Goal: Information Seeking & Learning: Learn about a topic

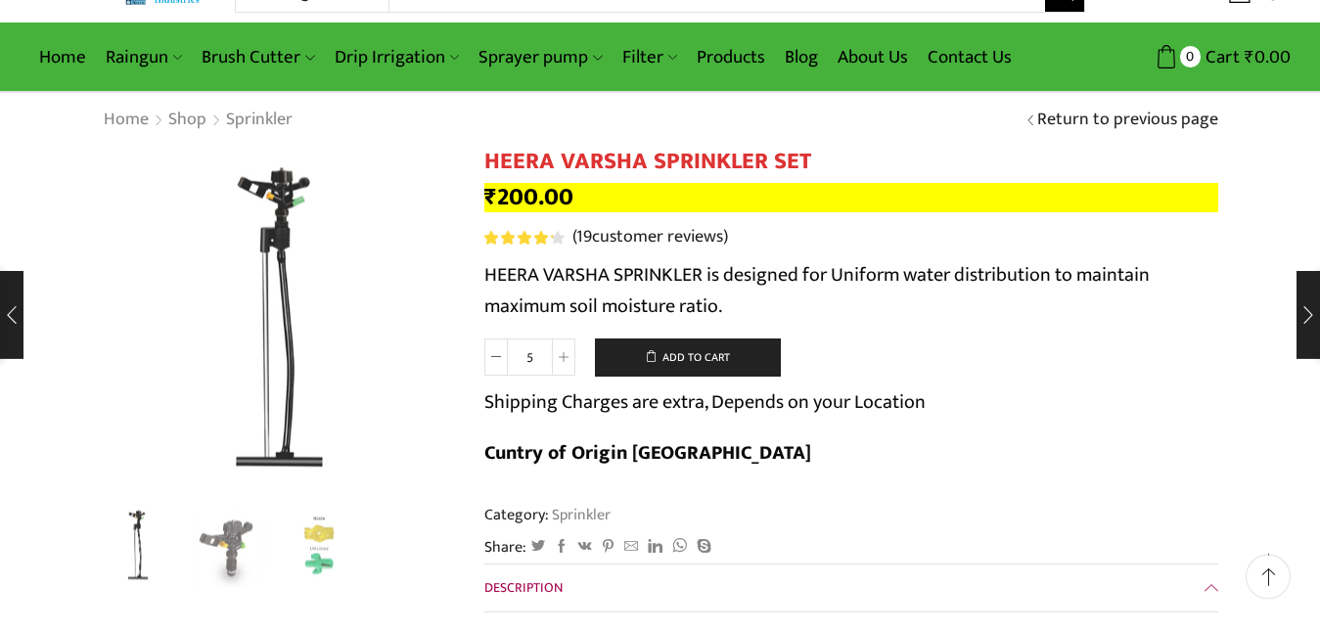
scroll to position [100, 0]
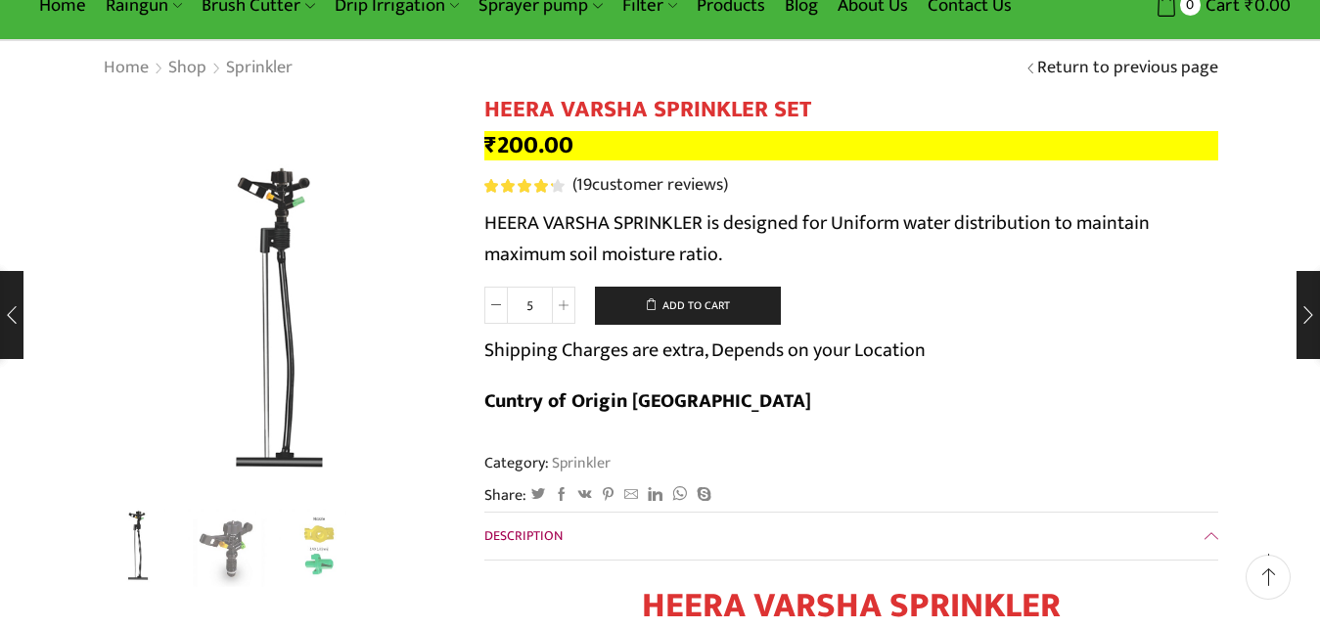
drag, startPoint x: 541, startPoint y: 307, endPoint x: 519, endPoint y: 307, distance: 22.5
click at [519, 307] on input "5" at bounding box center [530, 305] width 44 height 37
click at [553, 310] on span at bounding box center [563, 305] width 23 height 37
click at [559, 307] on icon at bounding box center [564, 305] width 10 height 10
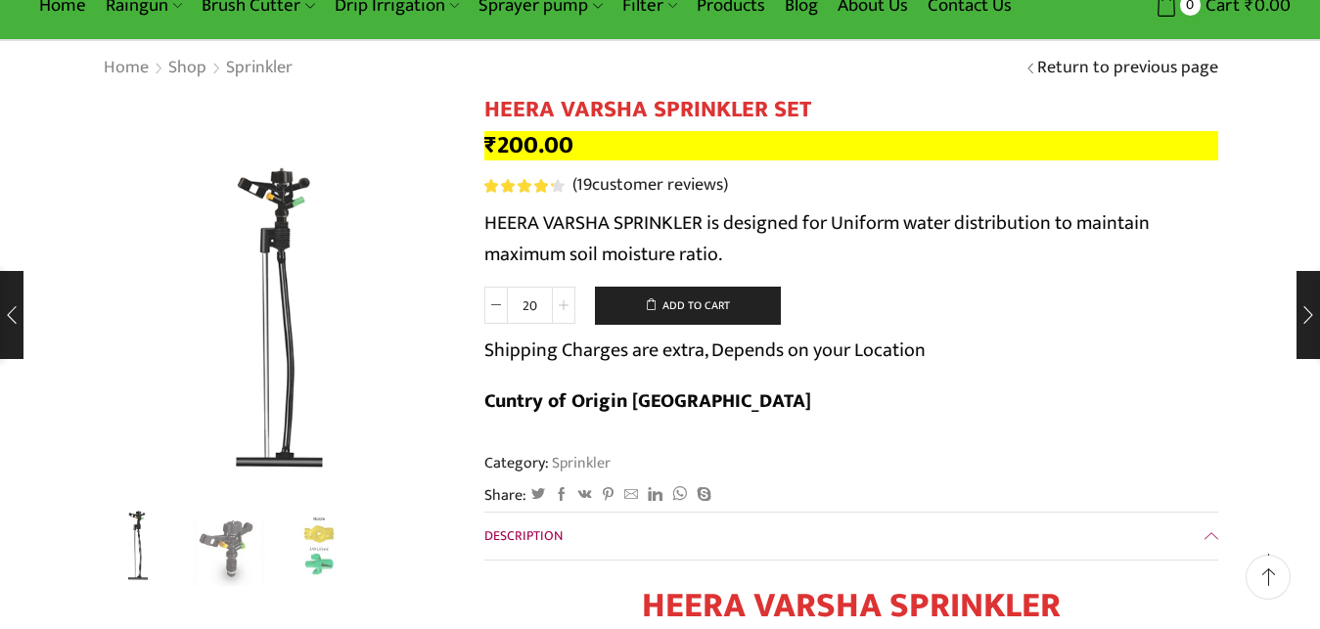
click at [560, 307] on icon at bounding box center [564, 305] width 10 height 10
click at [562, 307] on icon at bounding box center [564, 305] width 10 height 10
type input "40"
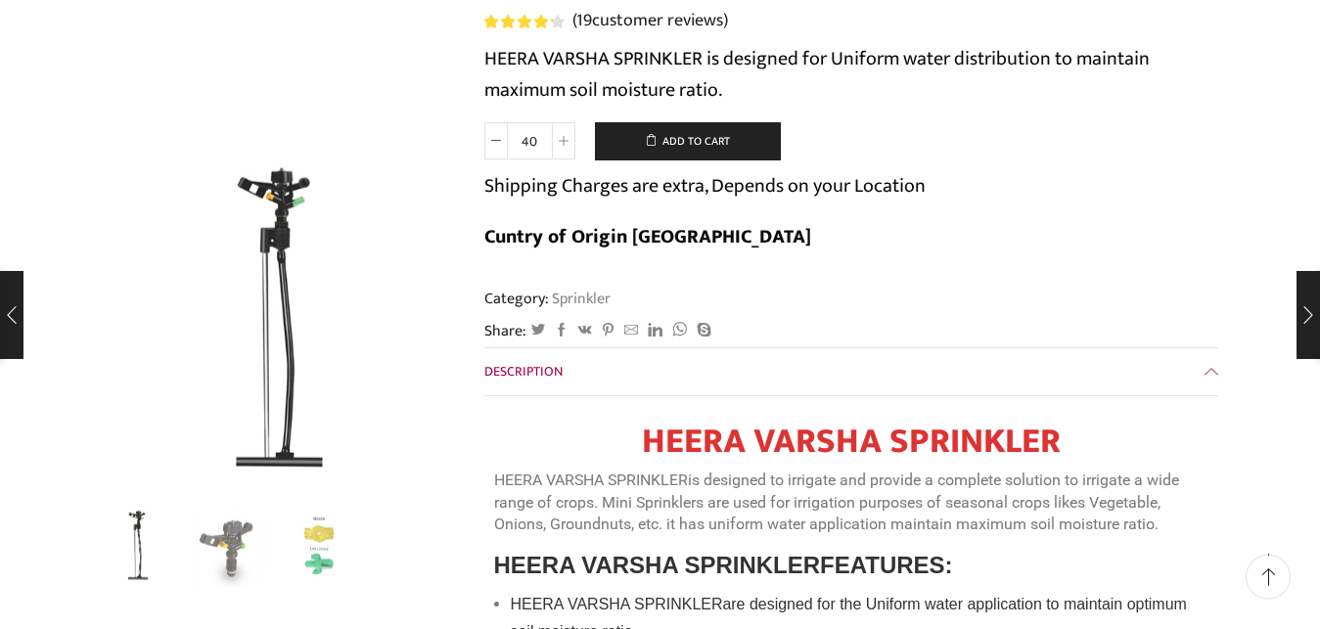
scroll to position [399, 0]
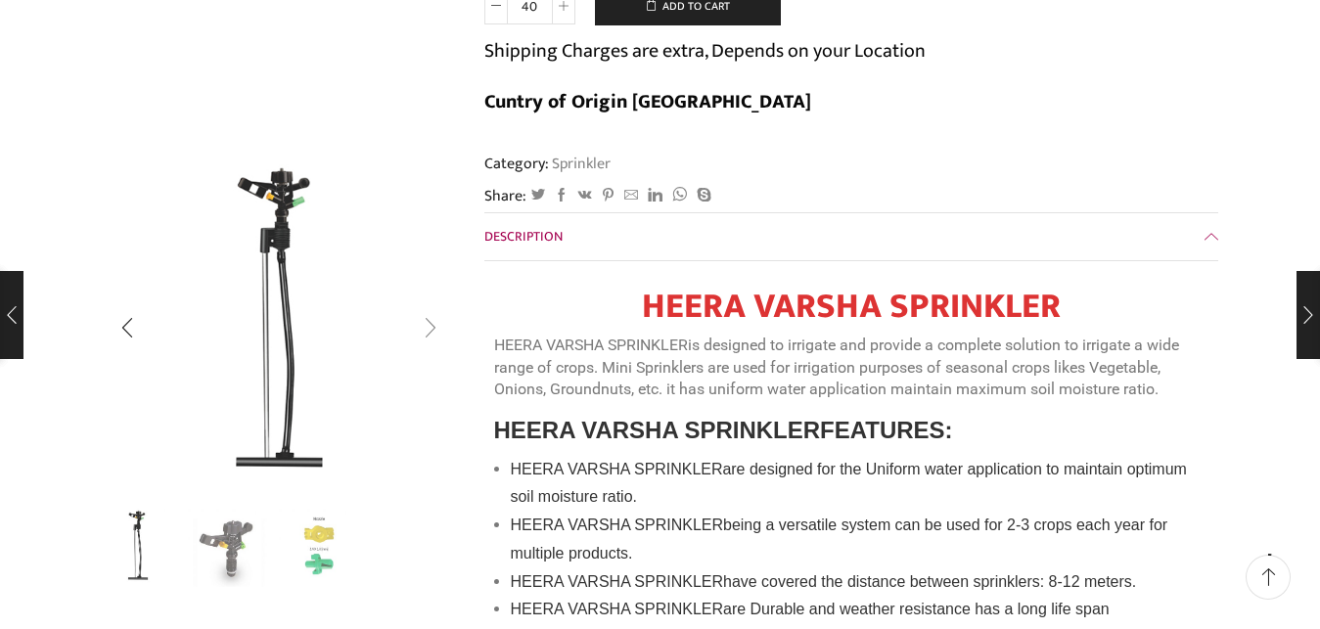
click at [438, 331] on div "Next slide" at bounding box center [430, 327] width 49 height 49
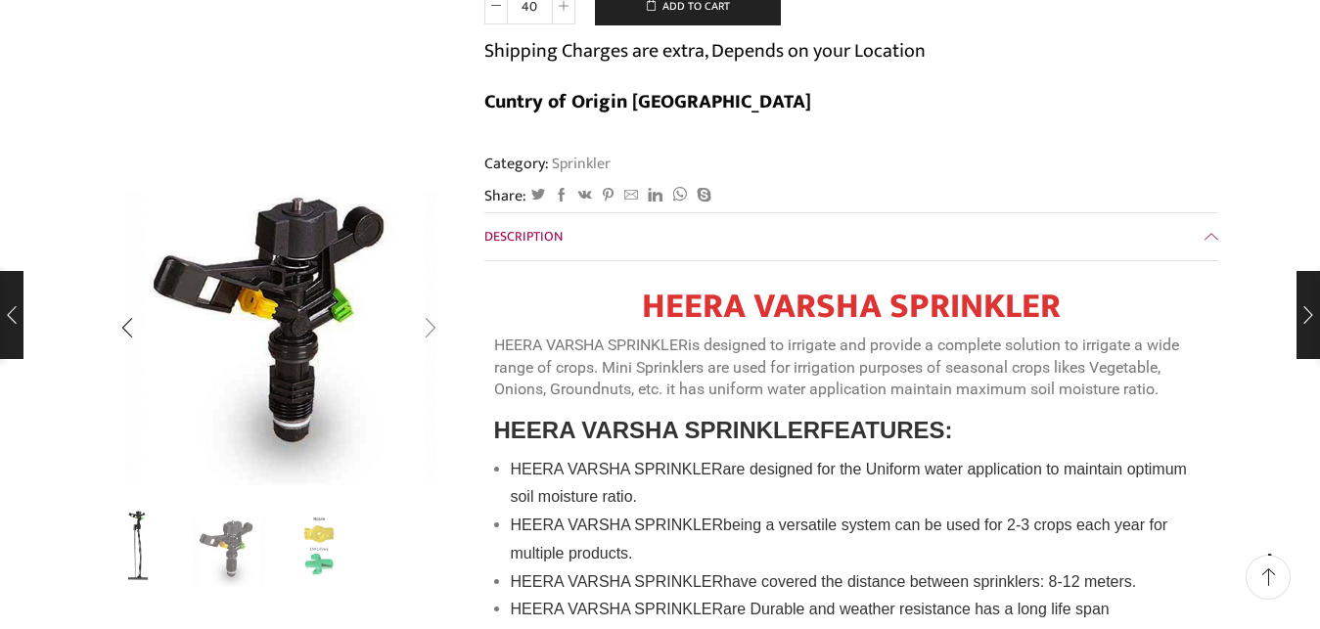
click at [431, 323] on div "Next slide" at bounding box center [430, 327] width 49 height 49
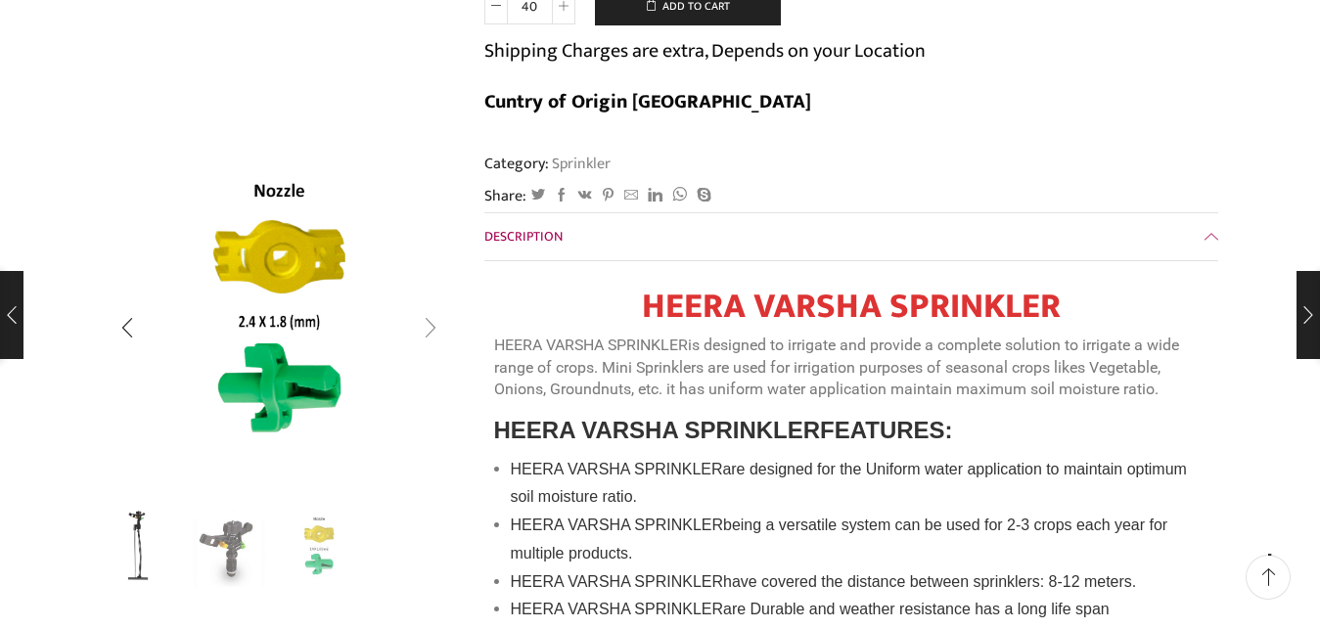
click at [431, 323] on div "Next slide" at bounding box center [430, 327] width 49 height 49
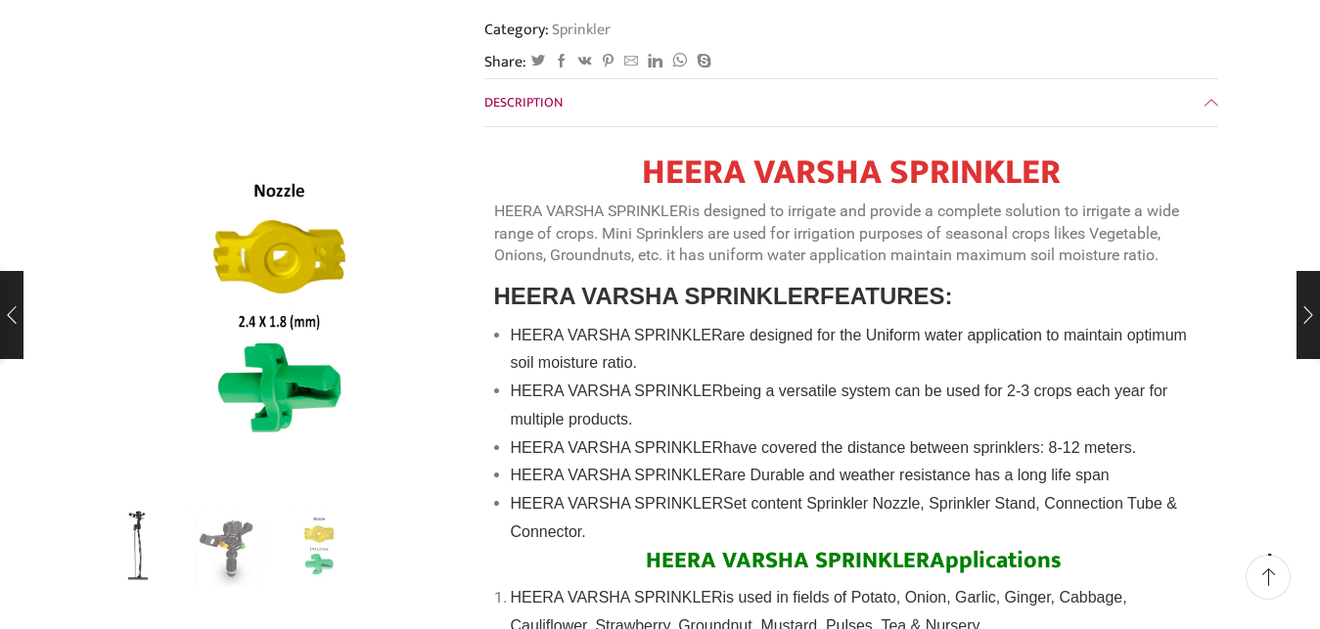
scroll to position [599, 0]
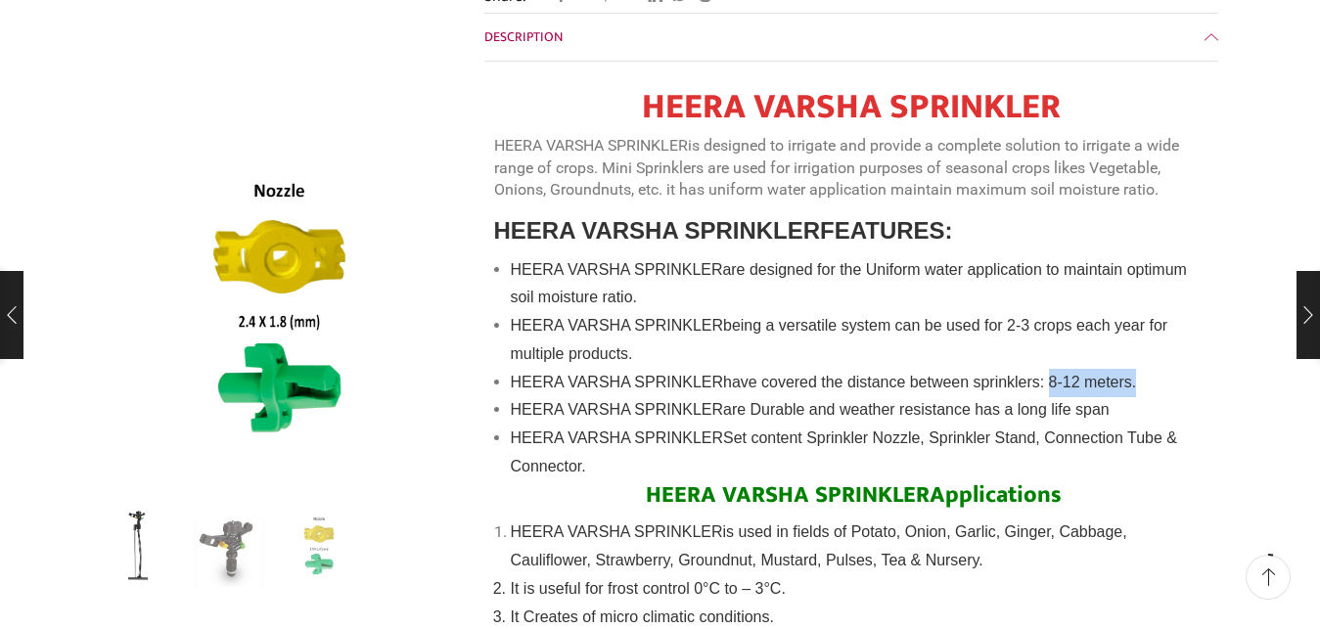
drag, startPoint x: 1055, startPoint y: 334, endPoint x: 1162, endPoint y: 347, distance: 107.5
click at [1136, 374] on span "have covered the distance between sprinklers: 8-12 meters." at bounding box center [929, 382] width 413 height 17
click at [1191, 396] on li "HEERA VARSHA SPRINKLER are Durable and weather resistance has a long life span" at bounding box center [860, 410] width 698 height 28
click at [1079, 374] on span "have covered the distance between sprinklers: 8-12 meters." at bounding box center [929, 382] width 413 height 17
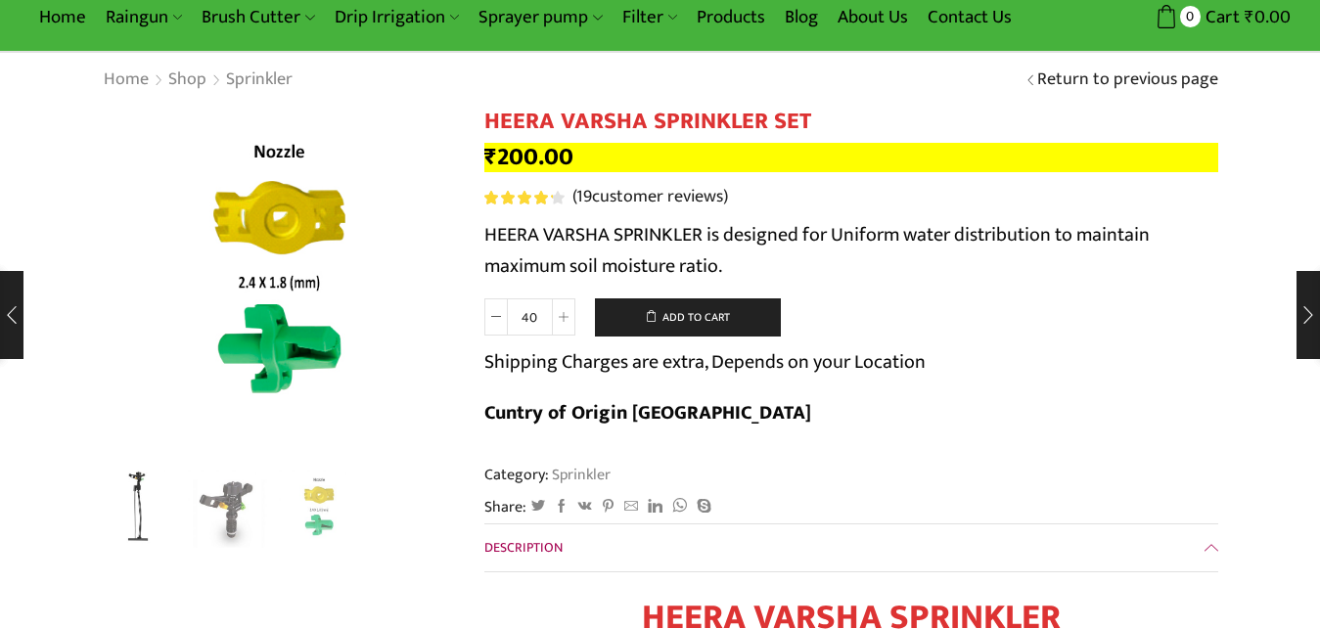
scroll to position [0, 0]
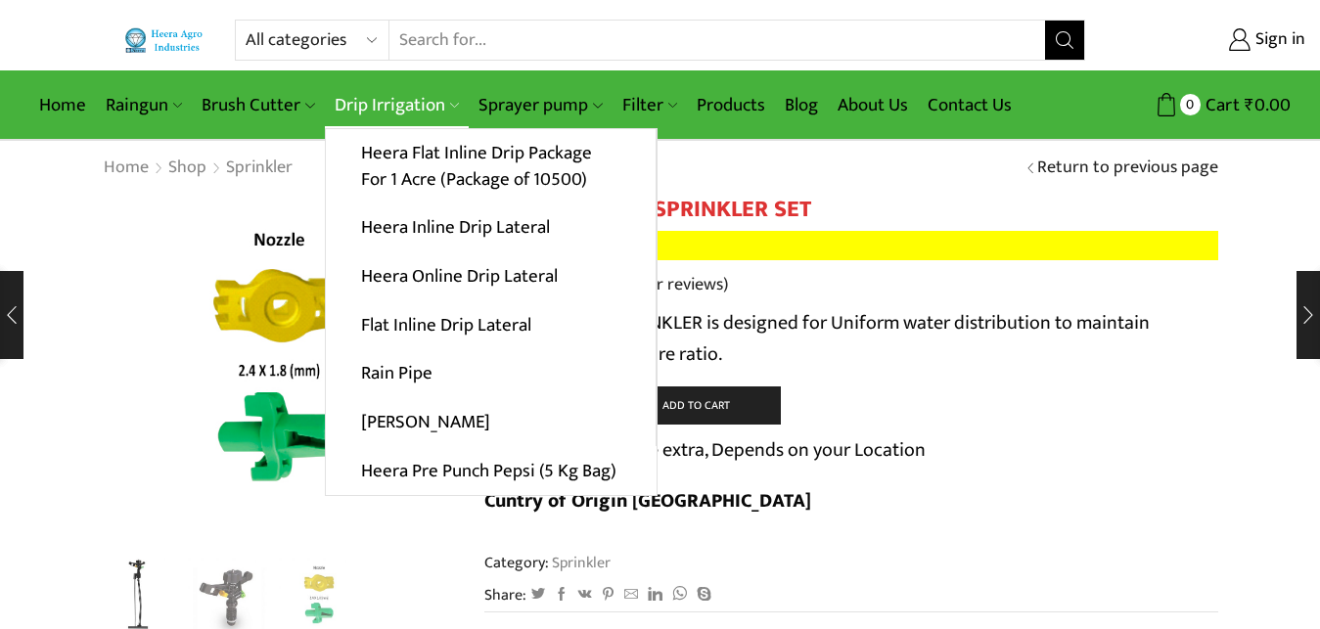
click at [394, 97] on link "Drip Irrigation" at bounding box center [397, 105] width 144 height 46
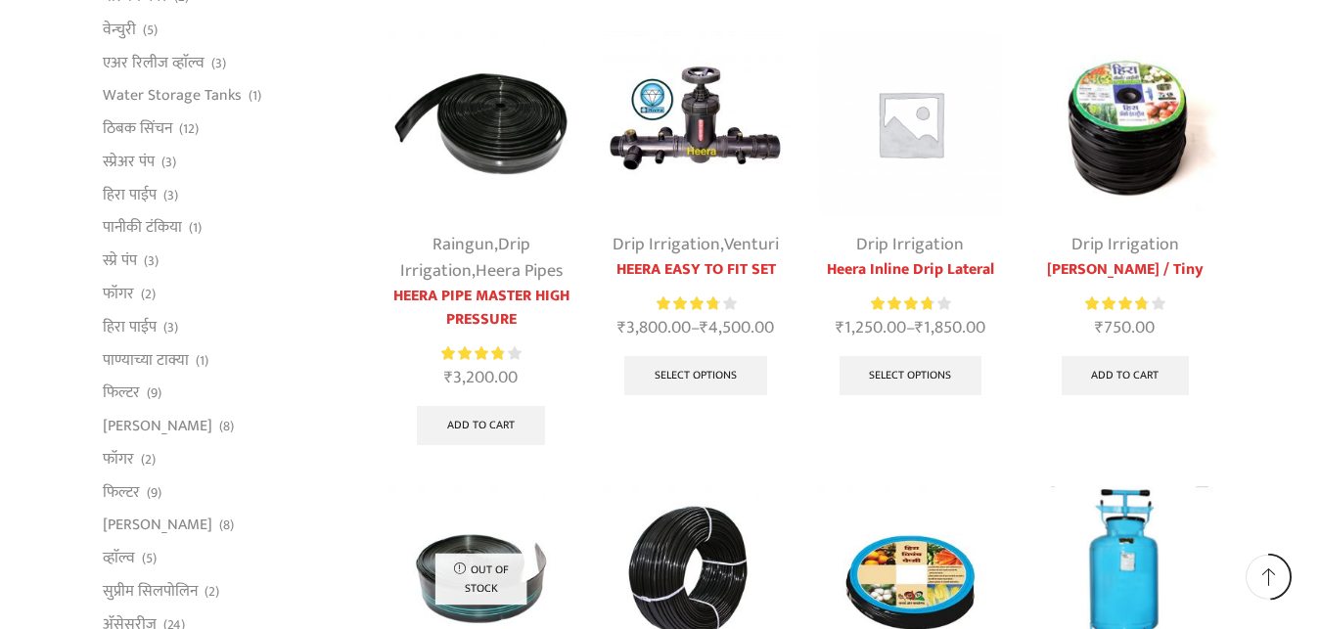
scroll to position [898, 0]
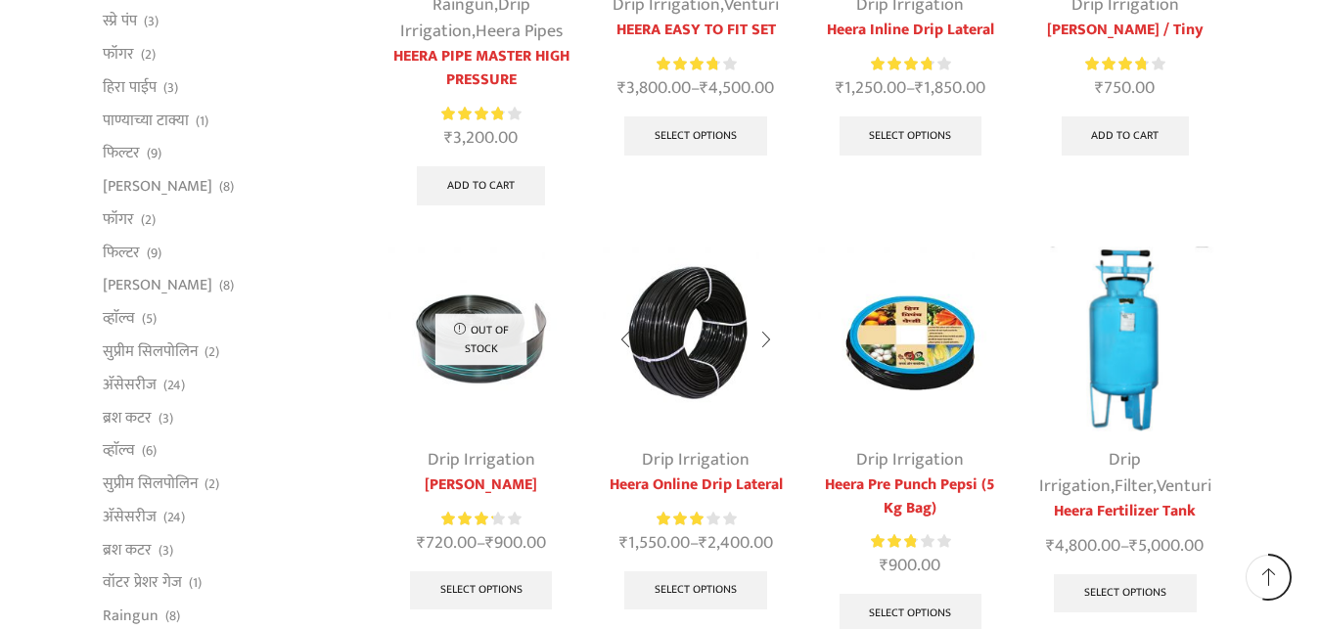
click at [665, 320] on img at bounding box center [695, 339] width 185 height 185
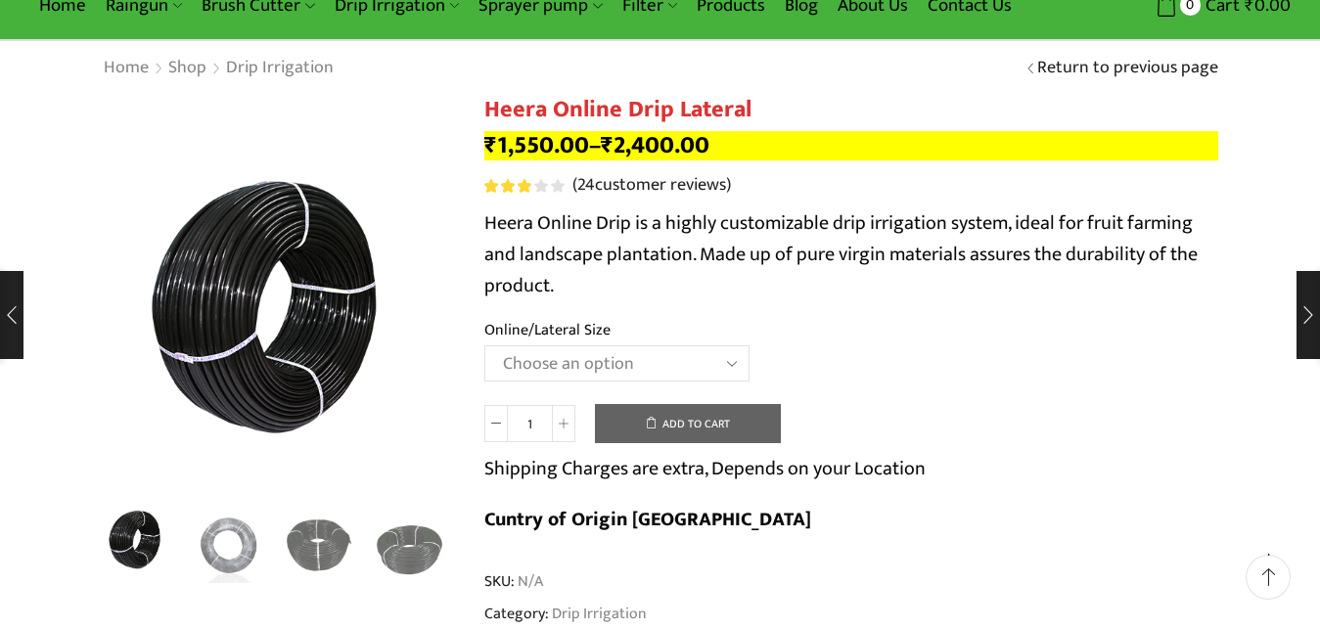
scroll to position [200, 0]
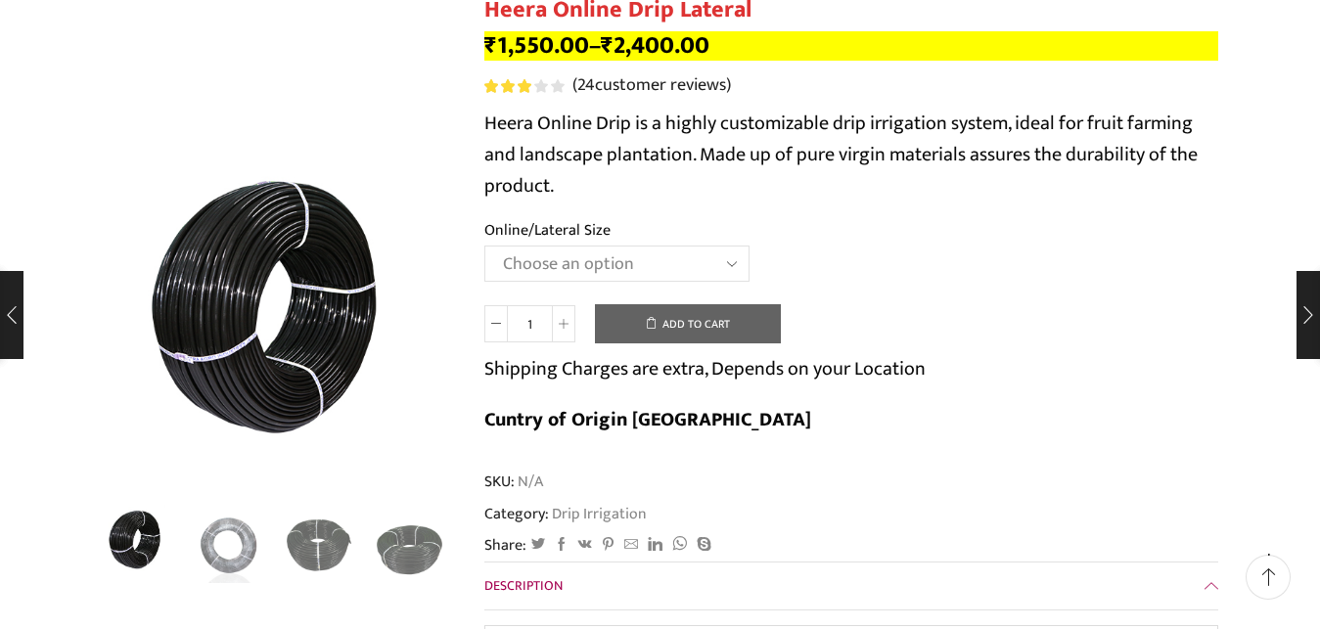
click at [811, 255] on td "Choose an option Heera Online 16MM Heera Online GOLD 16MM Heera Online 12MM Hee…" at bounding box center [851, 273] width 734 height 54
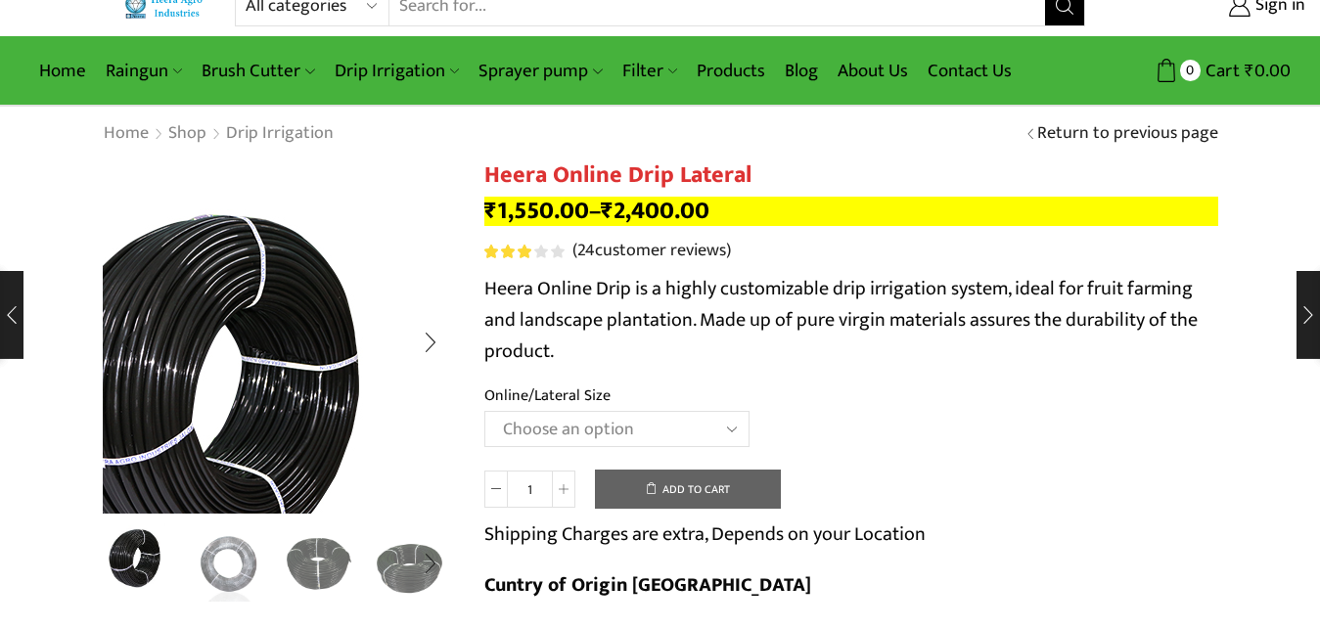
scroll to position [0, 0]
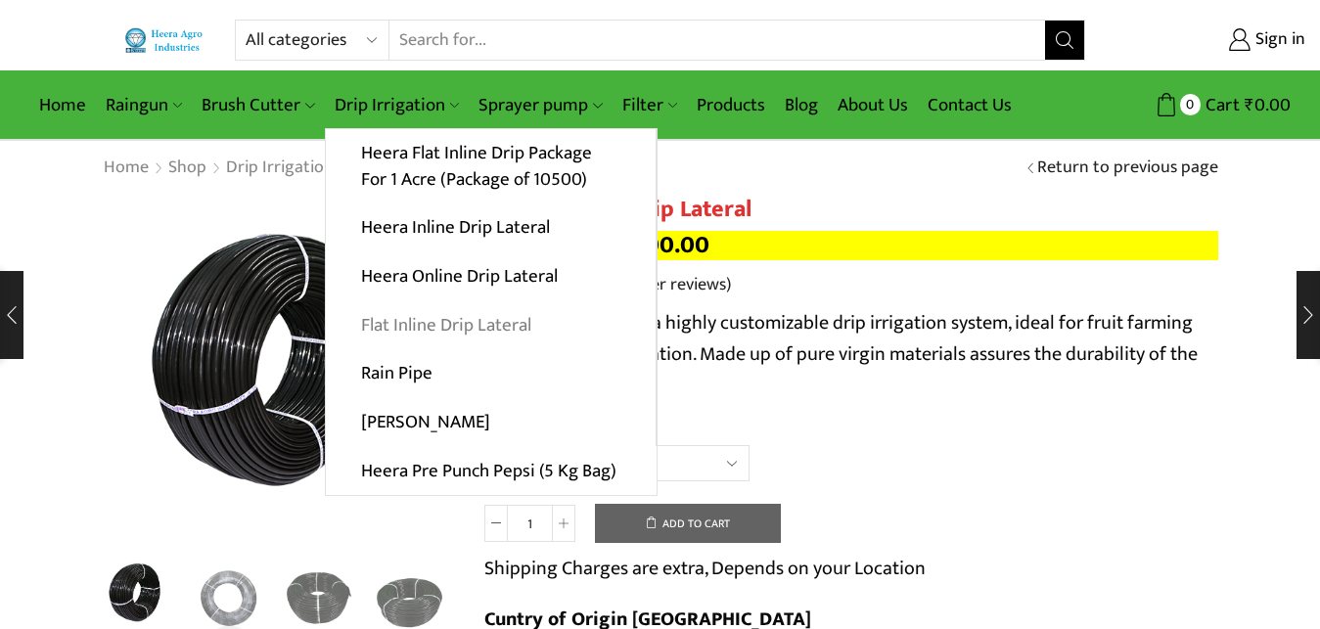
click at [436, 328] on link "Flat Inline Drip Lateral" at bounding box center [491, 324] width 330 height 49
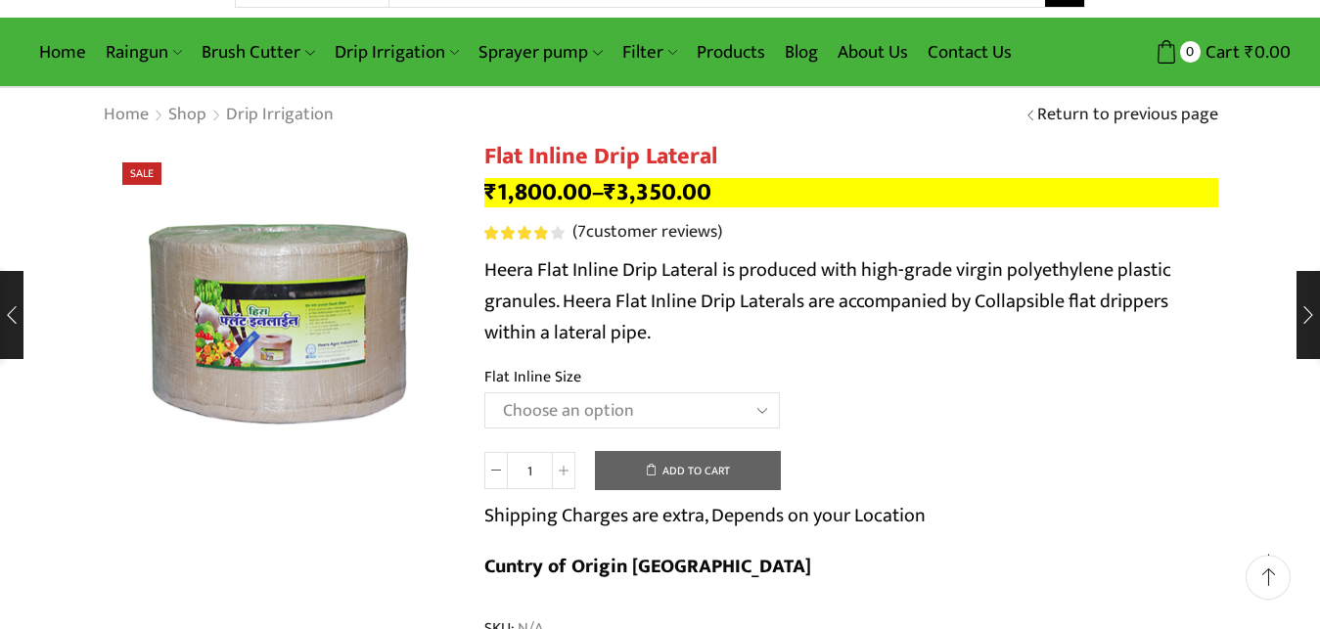
scroll to position [100, 0]
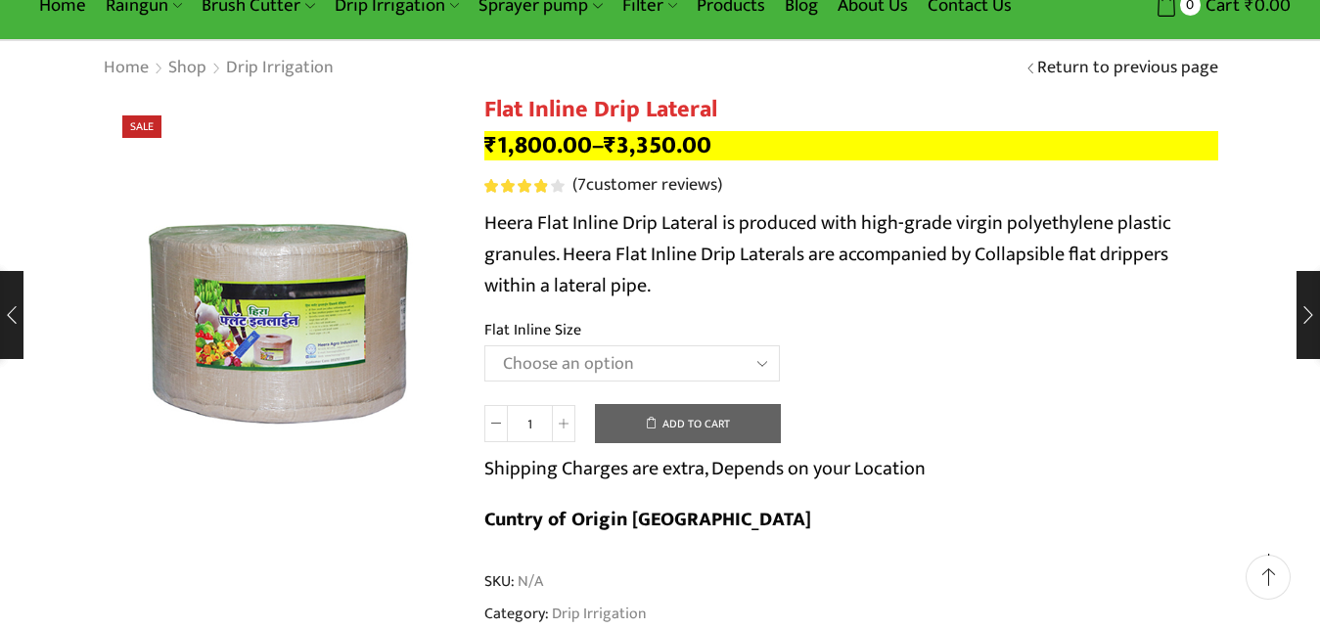
click at [1072, 383] on td "Choose an option 12 MM 0.25 Thickness (30 CM) 12 MM 0.25 Thickness (40 CM) 12 M…" at bounding box center [851, 372] width 734 height 54
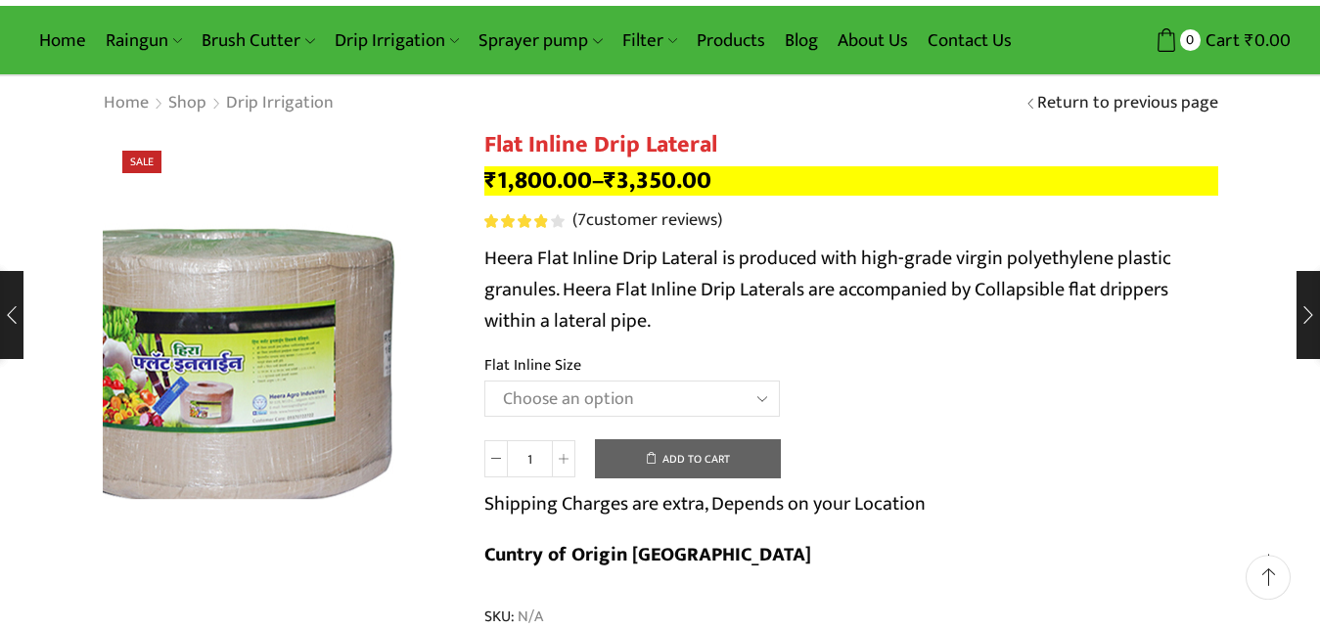
scroll to position [0, 0]
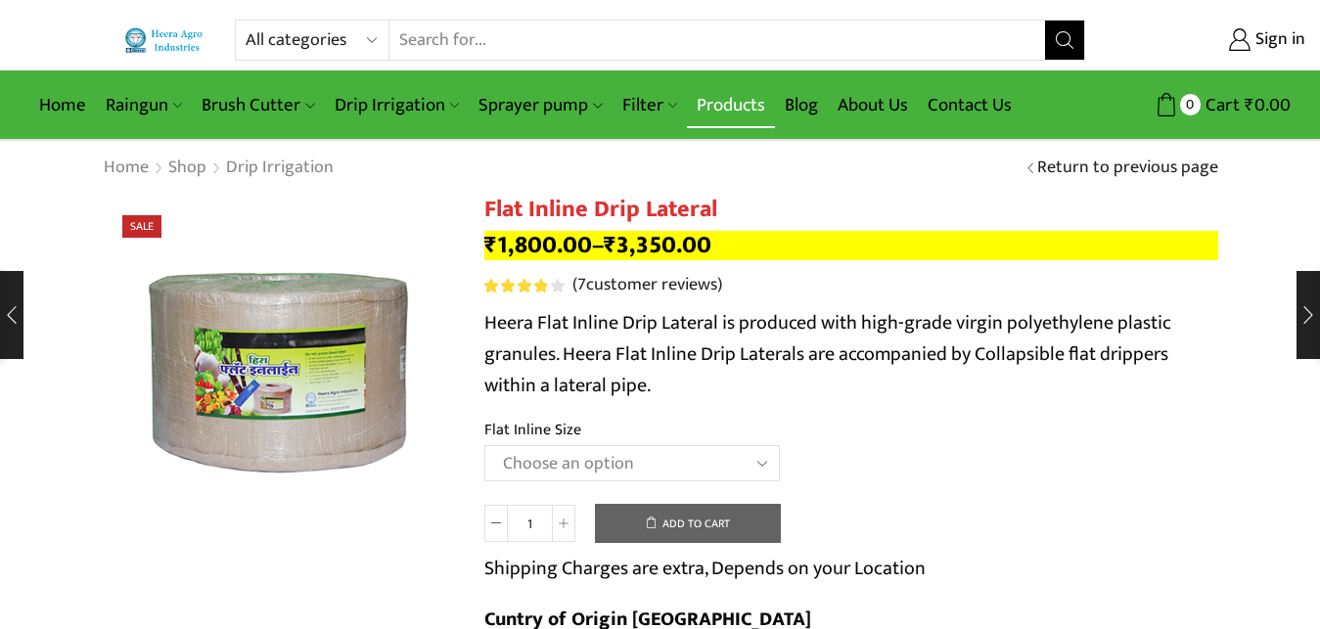
click at [724, 102] on link "Products" at bounding box center [731, 105] width 88 height 46
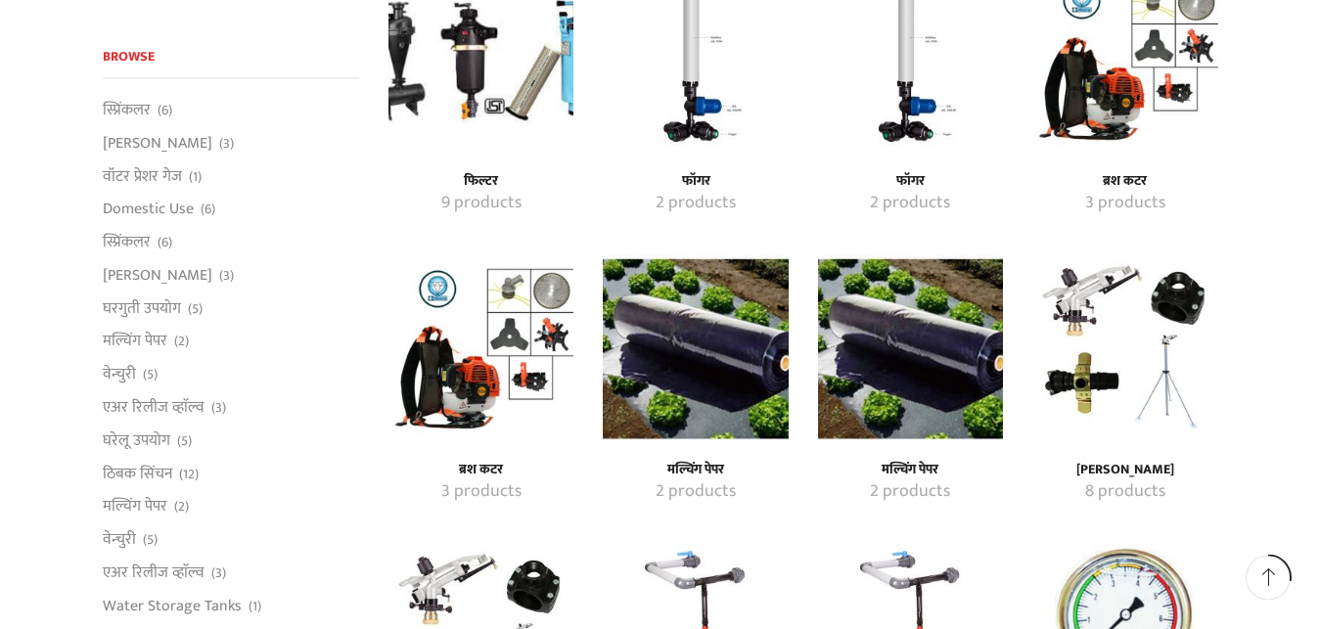
scroll to position [1397, 0]
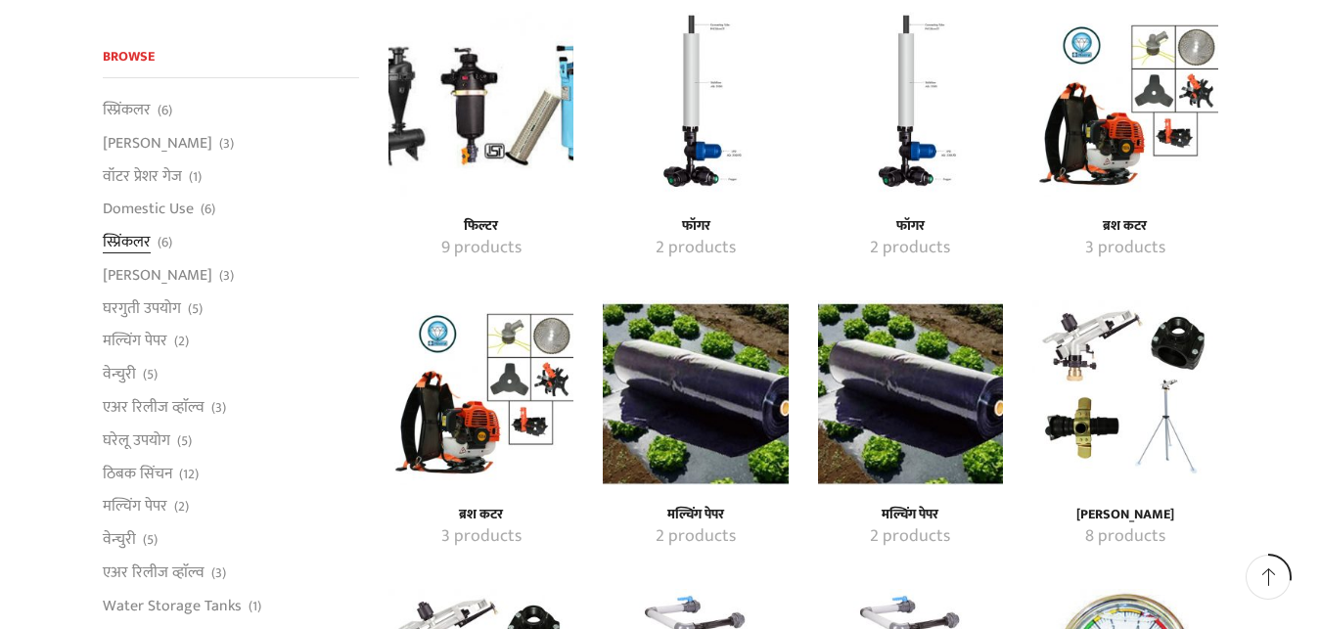
click at [130, 245] on link "स्प्रिंकलर" at bounding box center [127, 242] width 48 height 33
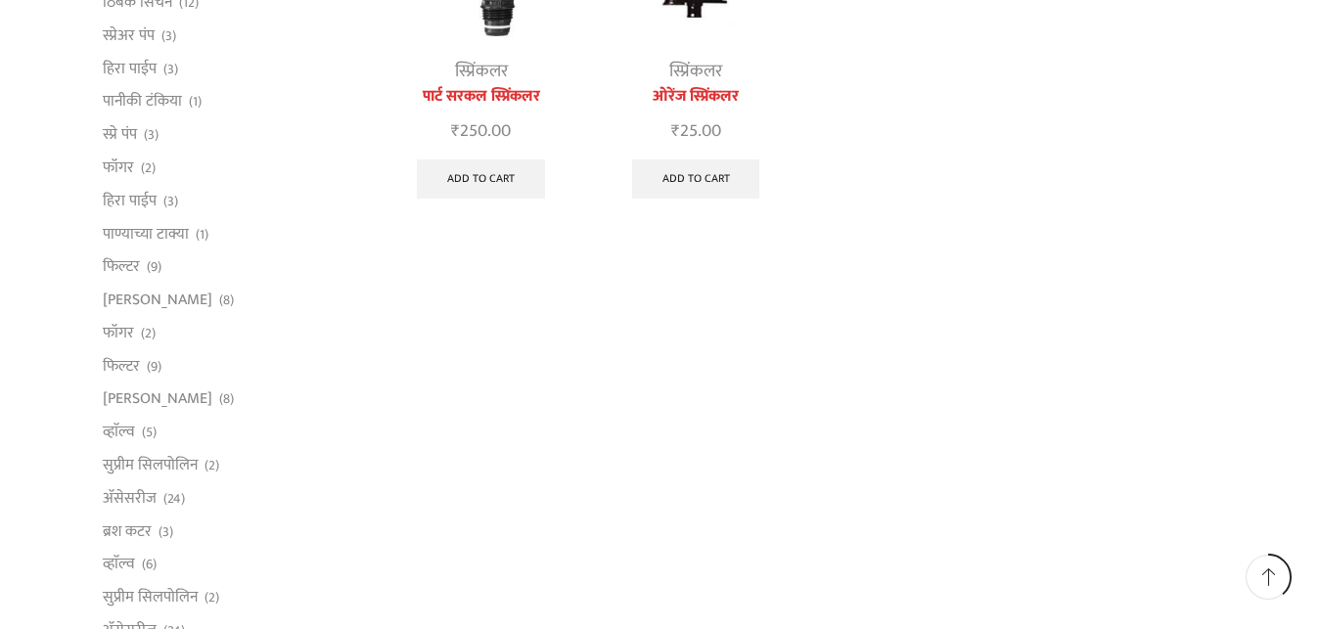
scroll to position [799, 0]
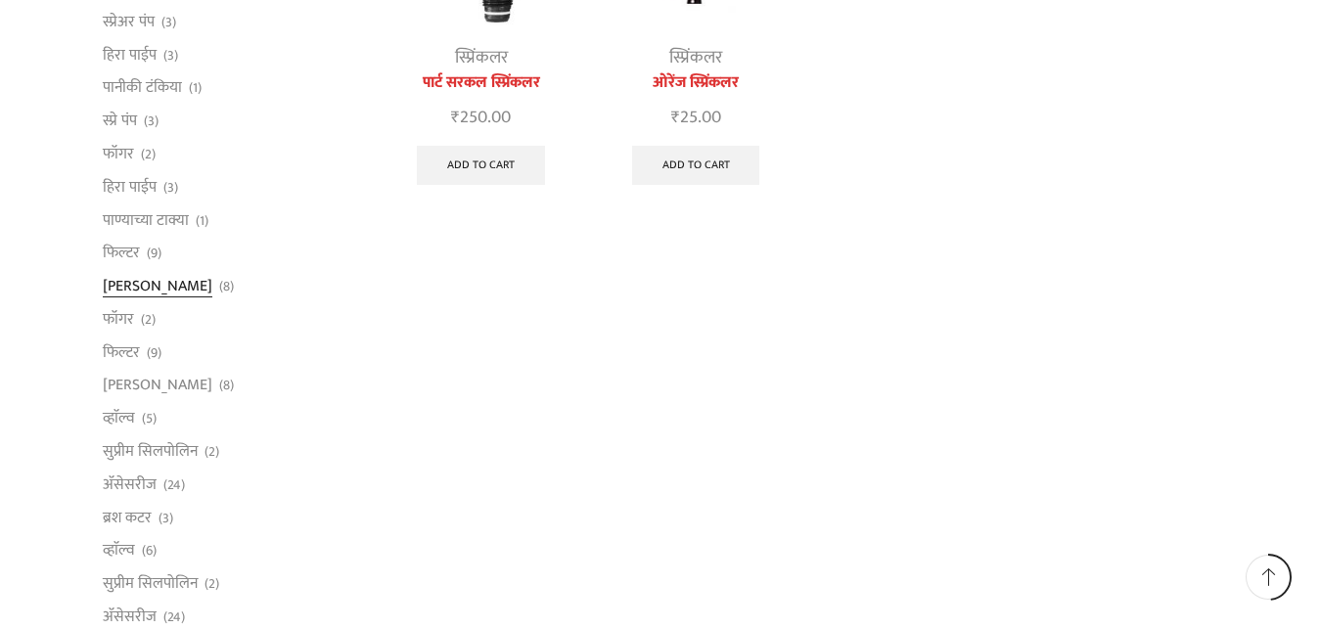
click at [117, 290] on link "[PERSON_NAME]" at bounding box center [158, 286] width 110 height 33
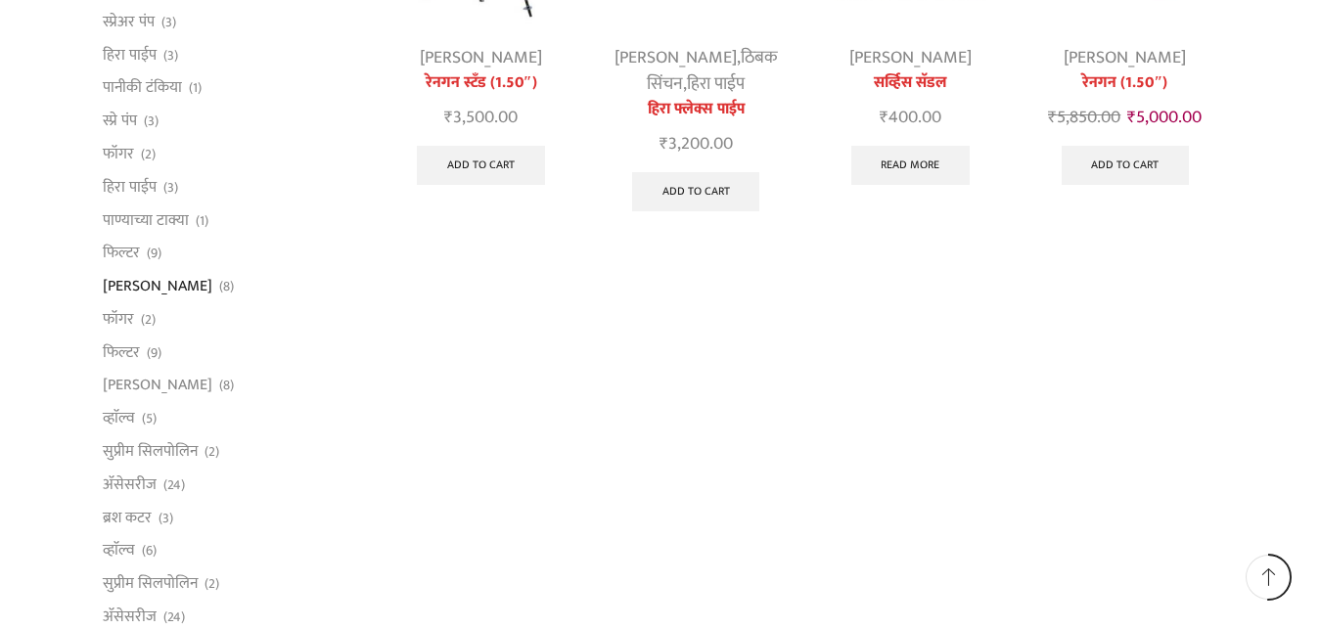
scroll to position [1298, 0]
